Goal: Task Accomplishment & Management: Manage account settings

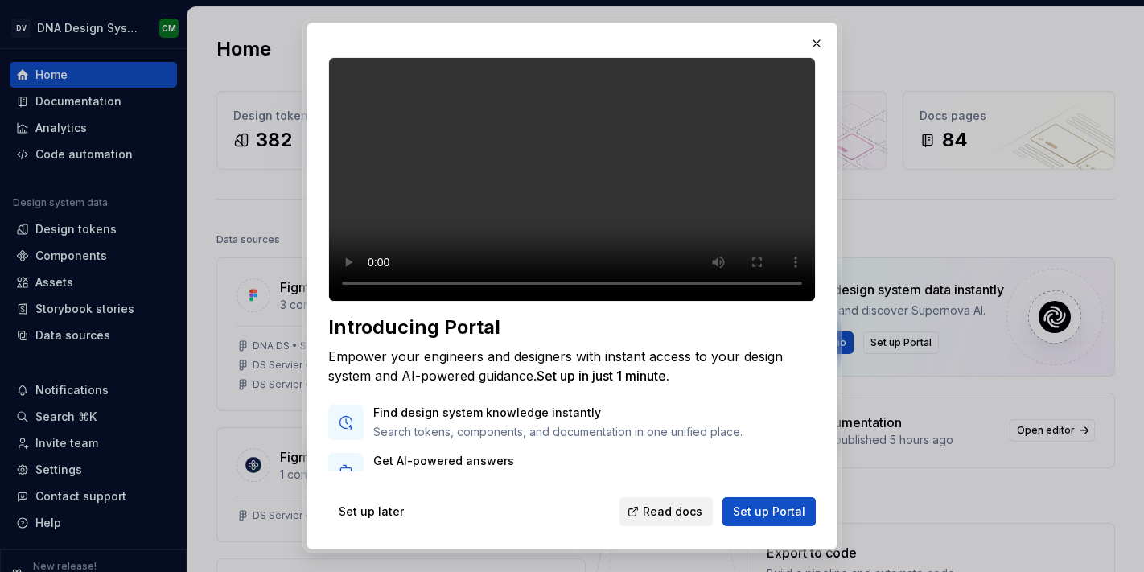
click at [680, 499] on link "Read docs" at bounding box center [665, 511] width 93 height 29
click at [343, 514] on span "Set up later" at bounding box center [371, 511] width 65 height 16
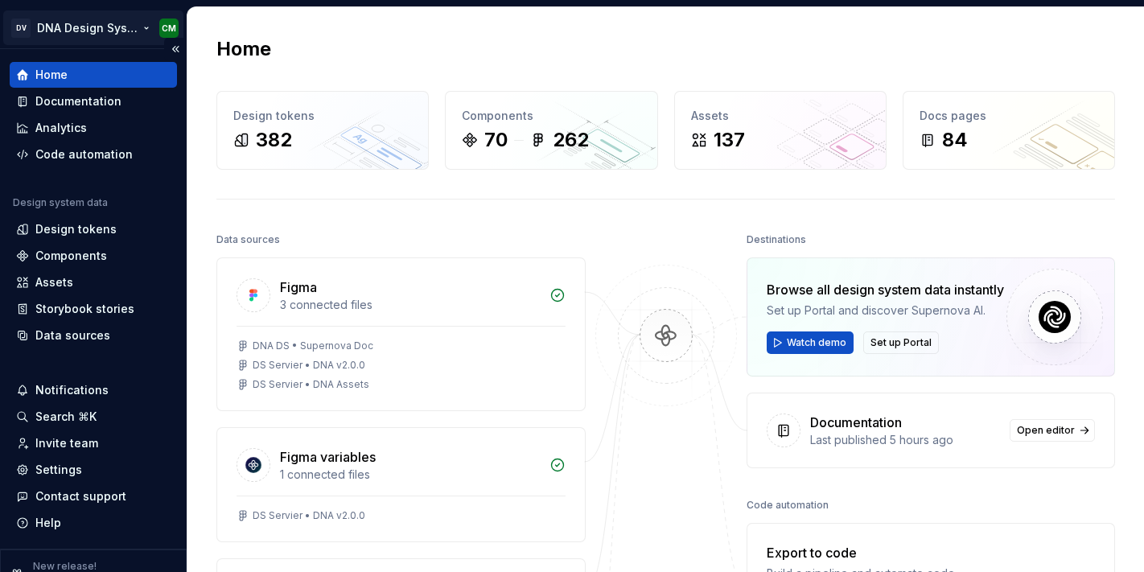
click at [102, 31] on html "DV DNA Design System CM Home Documentation Analytics Code automation Design sys…" at bounding box center [572, 286] width 1144 height 572
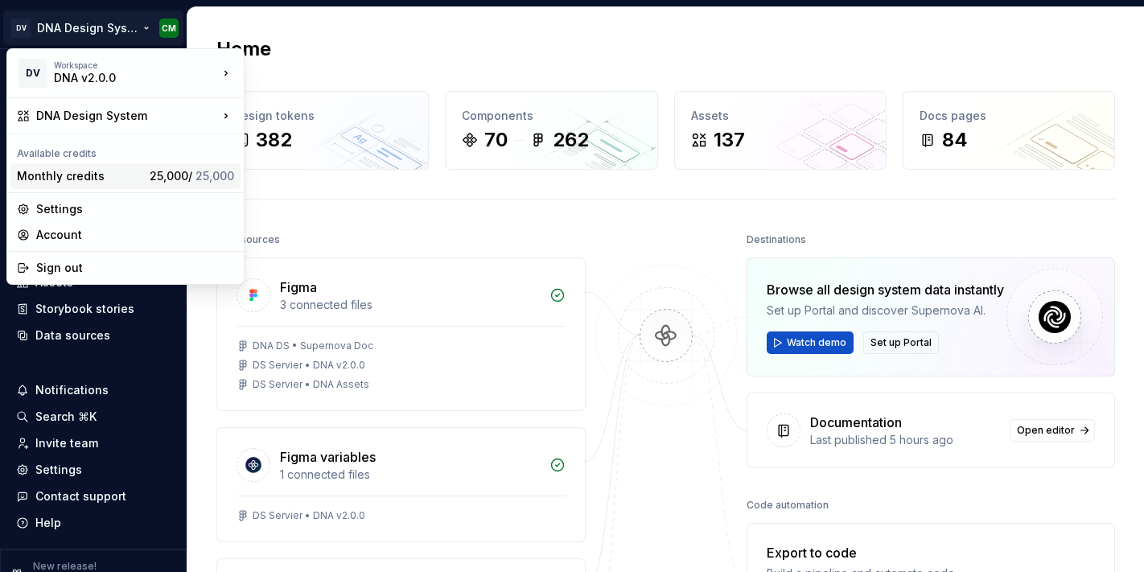
click at [94, 174] on div "Monthly credits" at bounding box center [80, 176] width 126 height 16
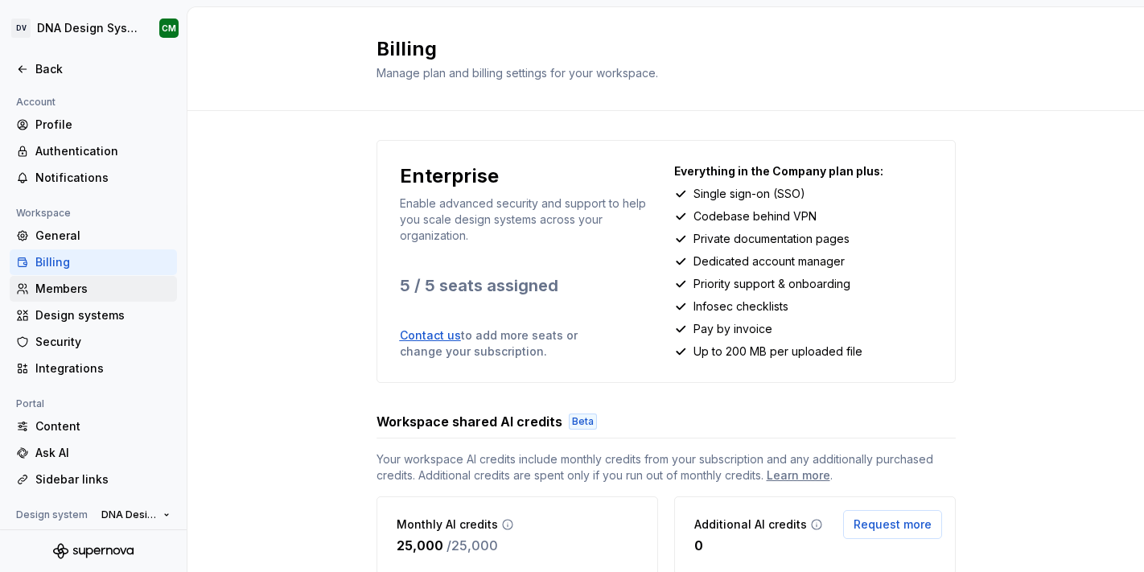
click at [63, 294] on div "Members" at bounding box center [102, 289] width 135 height 16
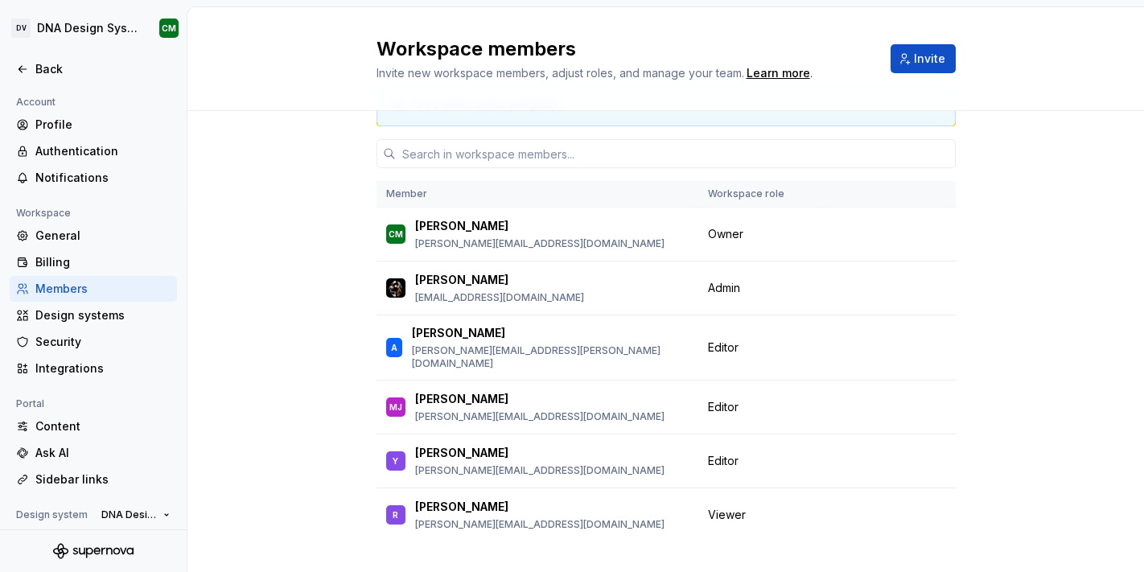
scroll to position [60, 0]
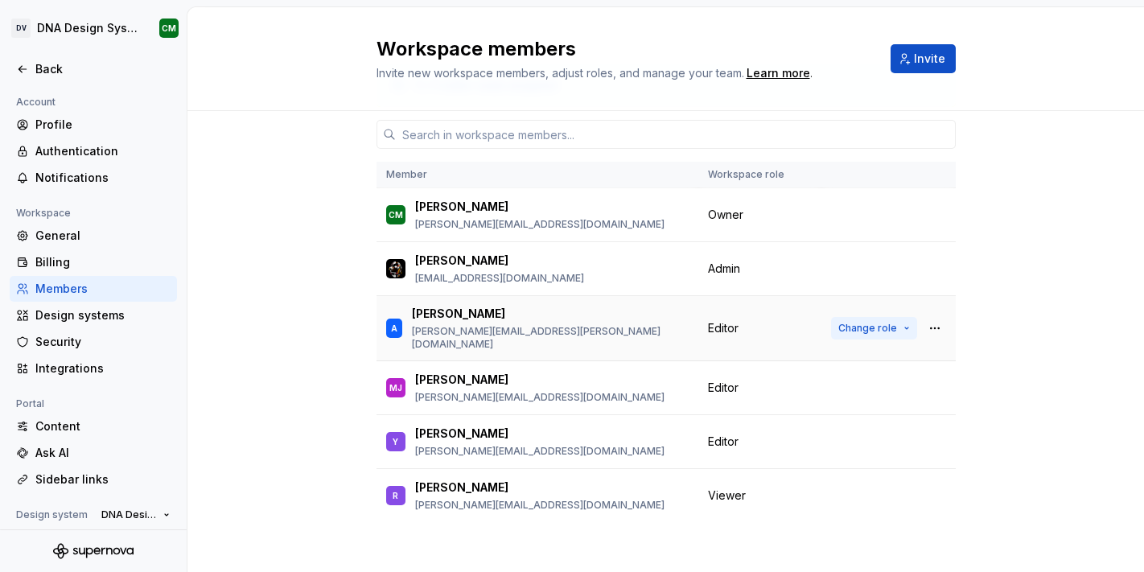
click at [898, 323] on button "Change role" at bounding box center [874, 328] width 86 height 23
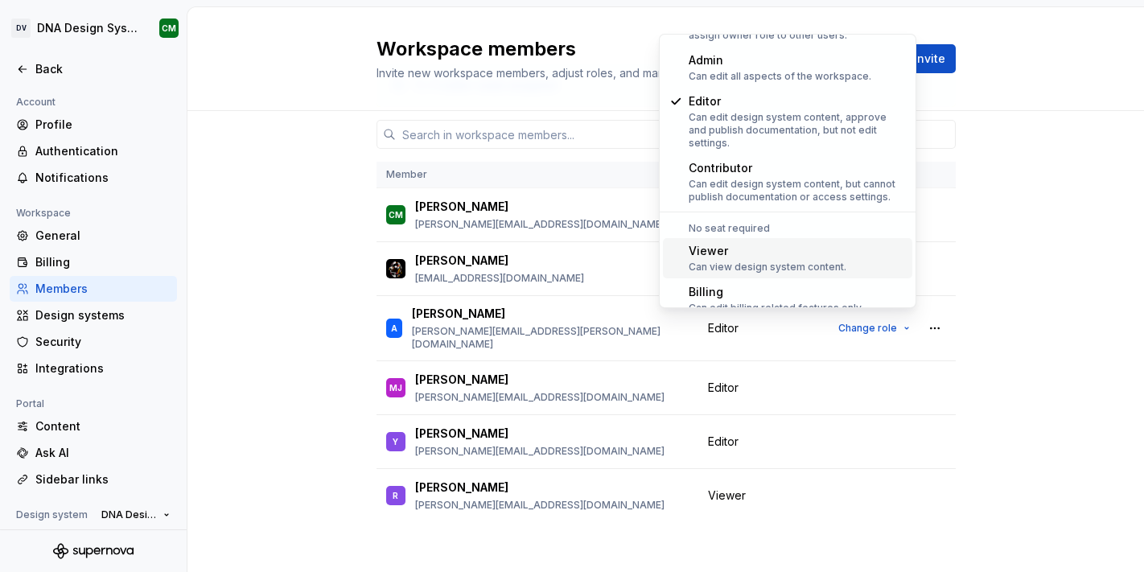
scroll to position [69, 0]
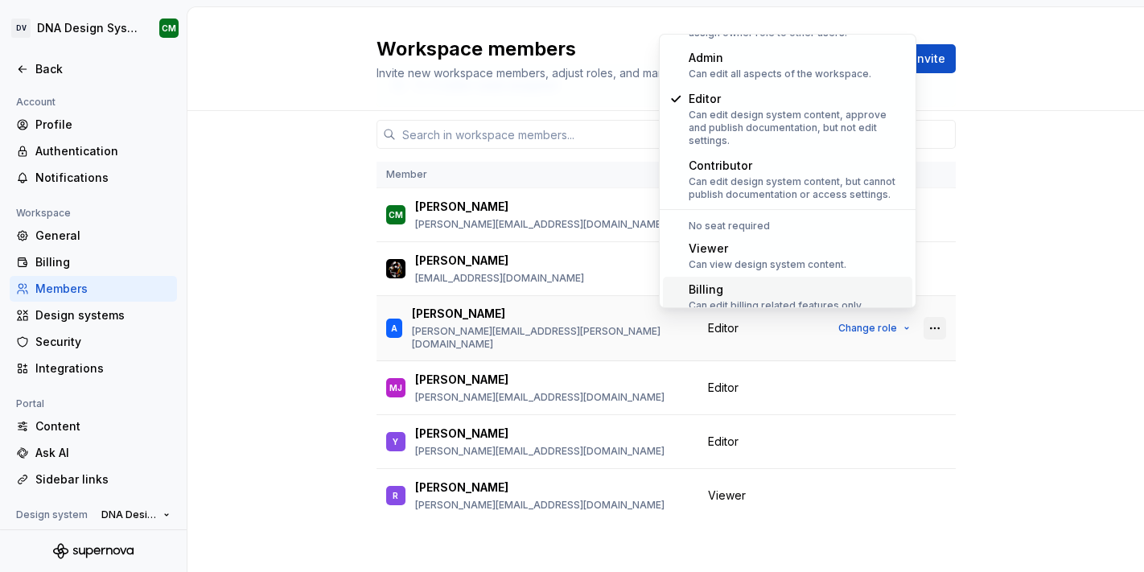
click at [934, 331] on button "button" at bounding box center [934, 328] width 23 height 23
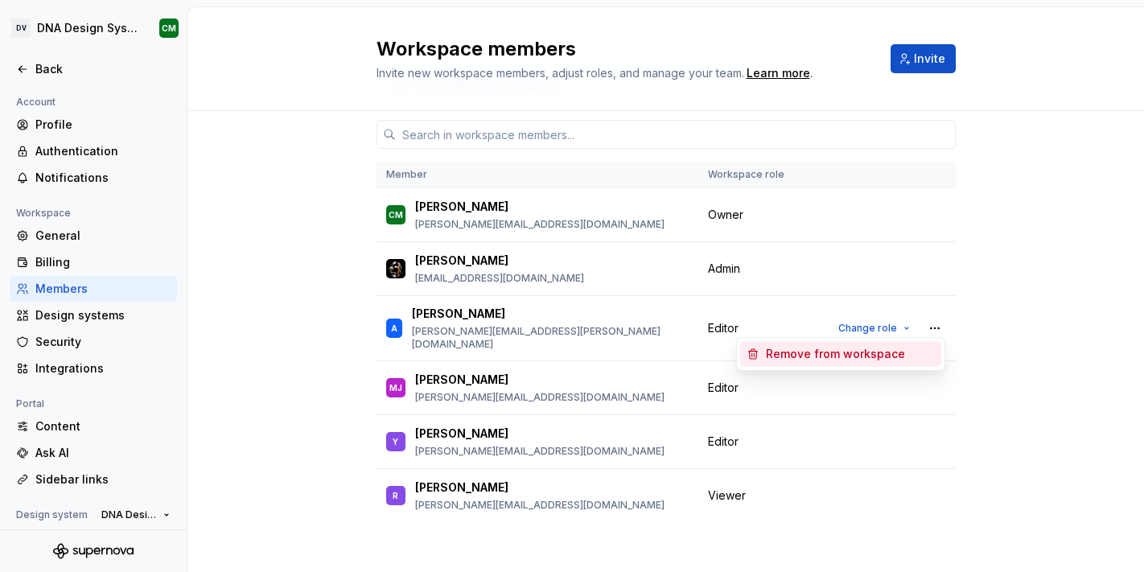
click at [868, 355] on div "Remove from workspace" at bounding box center [835, 354] width 139 height 16
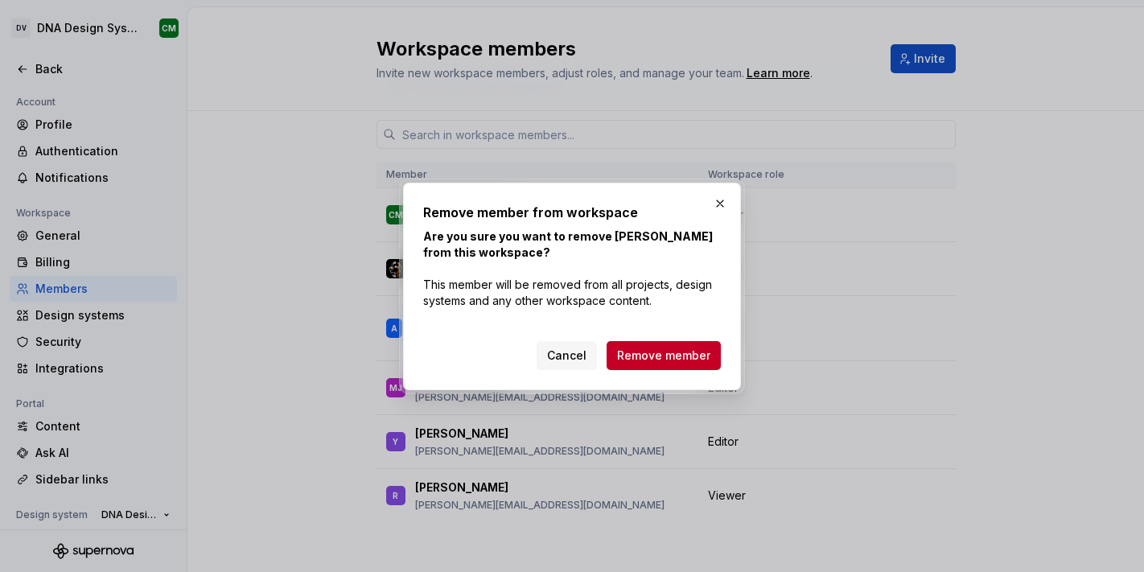
scroll to position [60, 0]
click at [671, 356] on span "Remove member" at bounding box center [663, 355] width 93 height 16
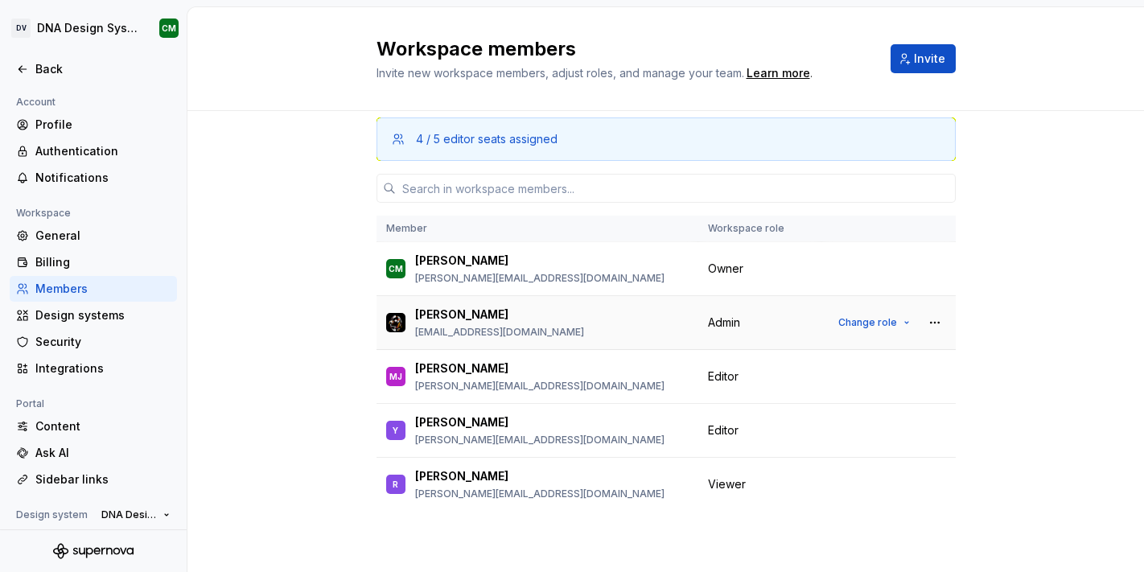
scroll to position [0, 0]
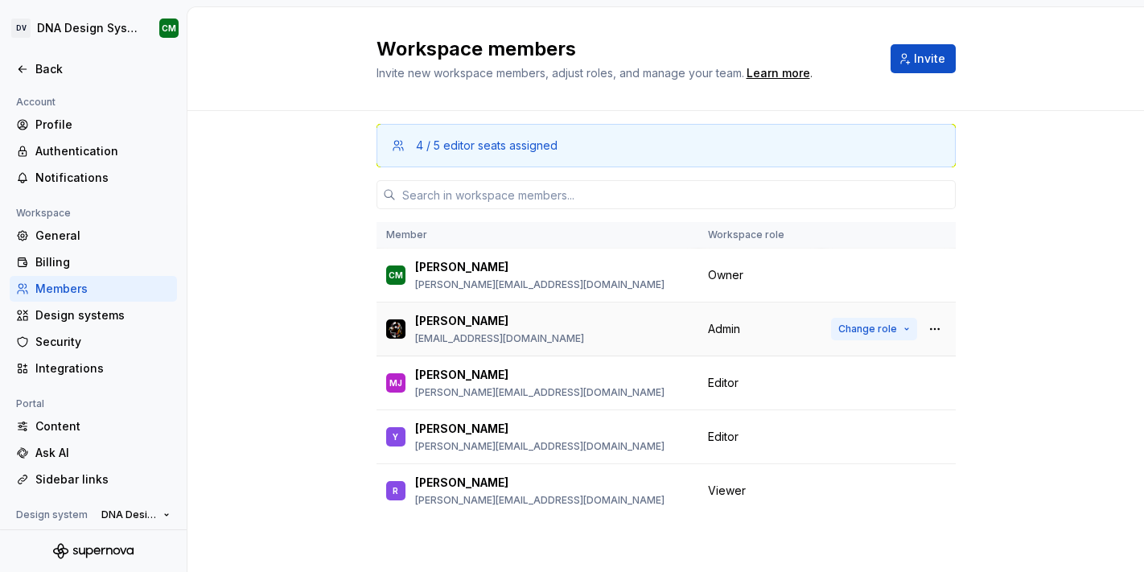
click at [906, 327] on button "Change role" at bounding box center [874, 329] width 86 height 23
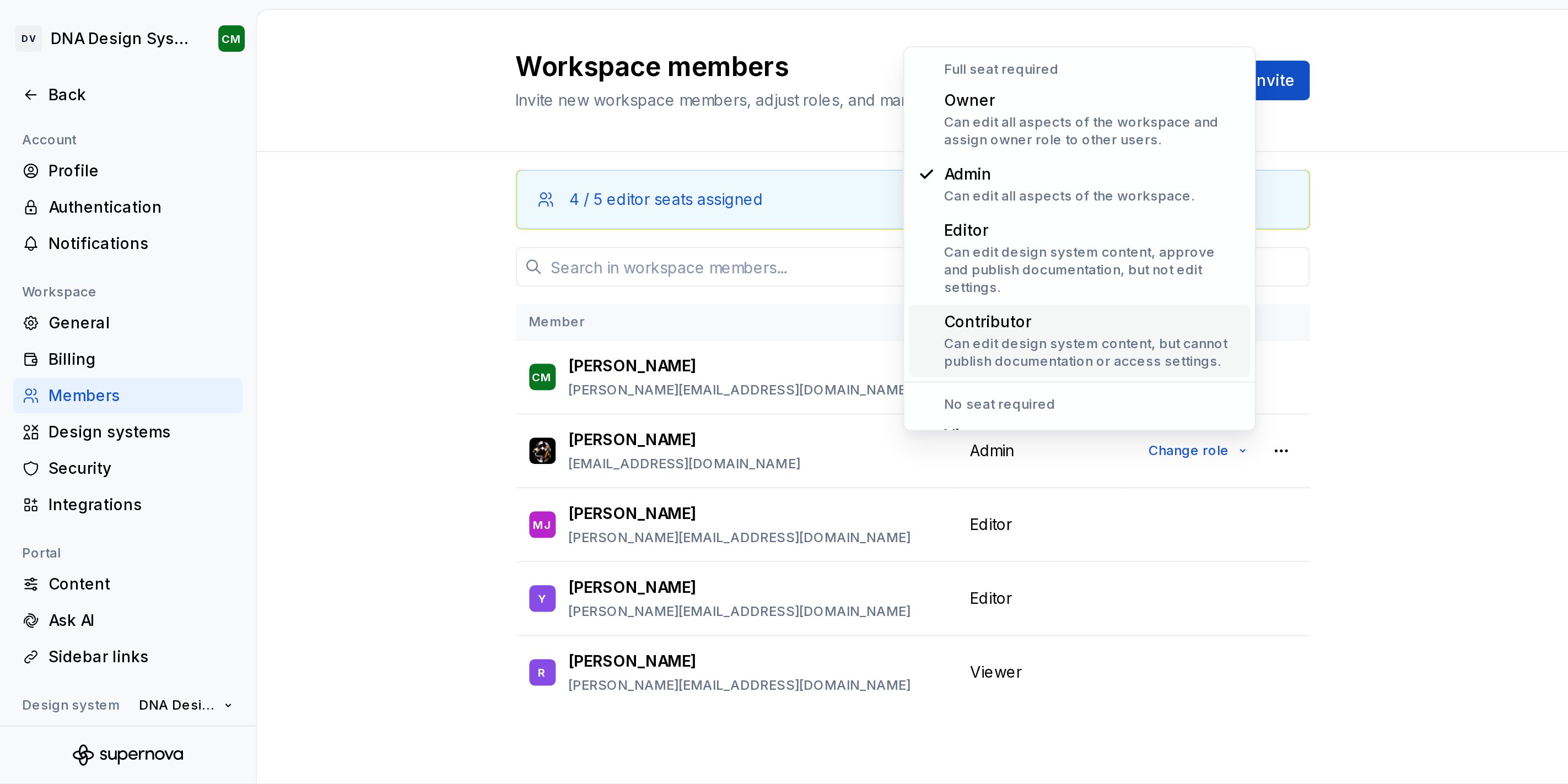
scroll to position [43, 0]
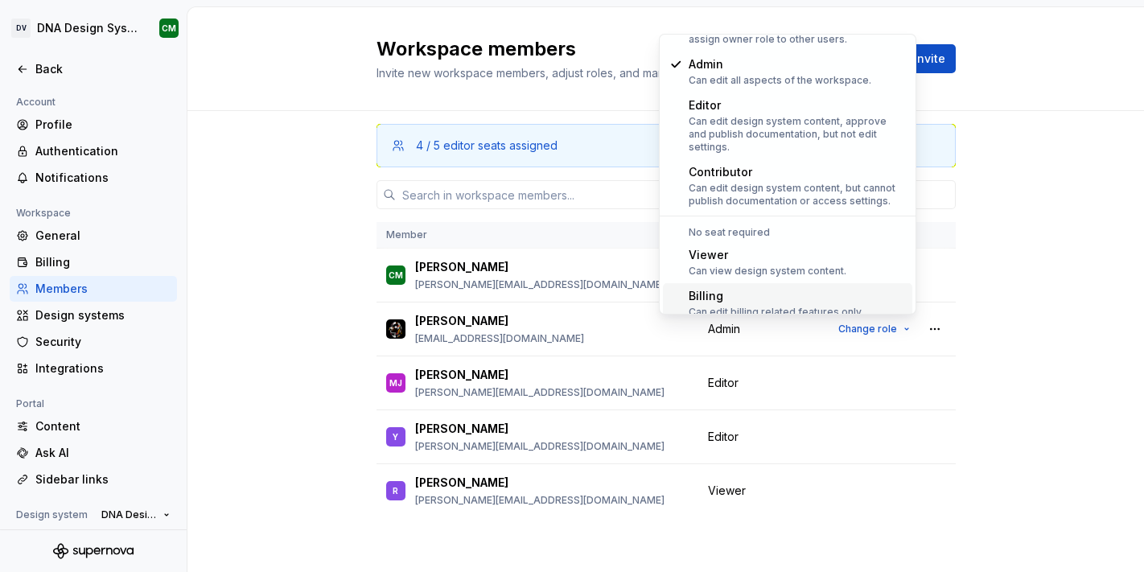
click at [1069, 283] on div "4 / 5 editor seats assigned Member Workspace role CM [PERSON_NAME] [PERSON_NAME…" at bounding box center [665, 344] width 956 height 467
